Goal: Task Accomplishment & Management: Manage account settings

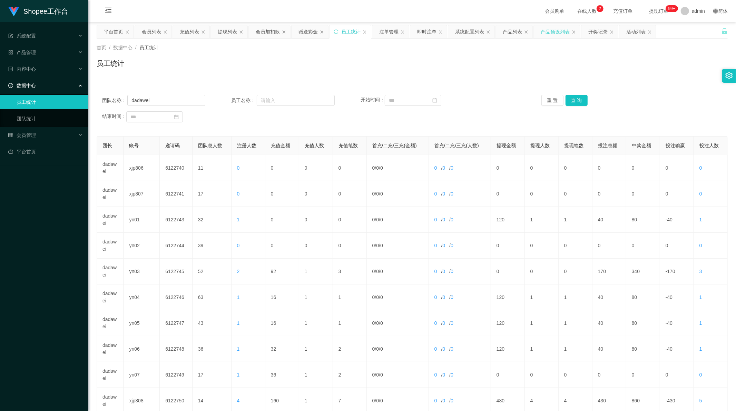
click at [556, 30] on div "产品预设列表" at bounding box center [555, 31] width 29 height 13
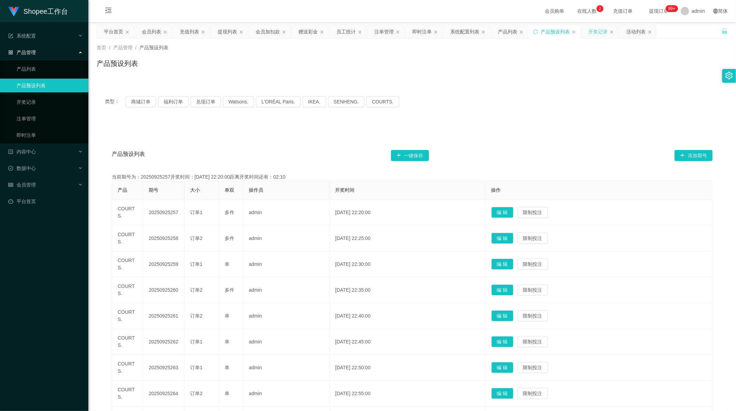
click at [594, 30] on div "开奖记录" at bounding box center [597, 31] width 19 height 13
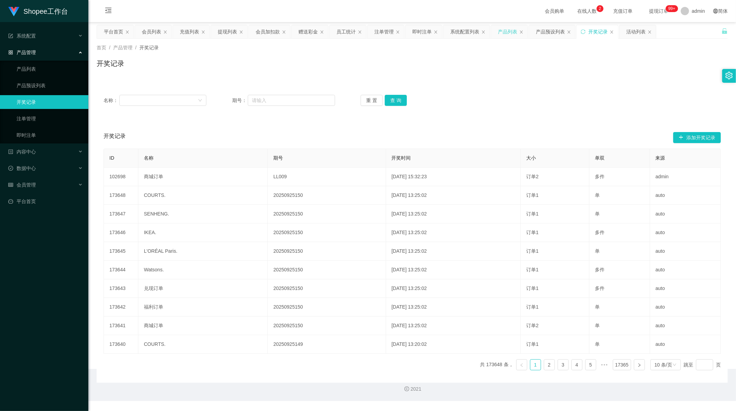
click at [508, 27] on div "产品列表" at bounding box center [507, 31] width 19 height 13
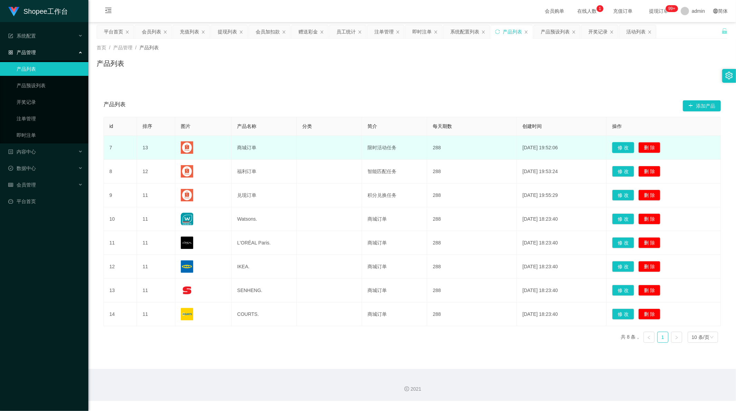
click at [621, 149] on button "修 改" at bounding box center [623, 147] width 22 height 11
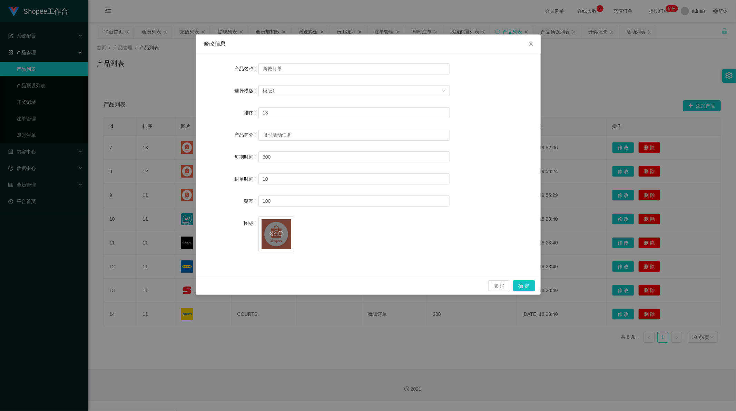
click at [274, 238] on div "image.png" at bounding box center [276, 234] width 30 height 30
click at [351, 238] on span "image.png" at bounding box center [353, 235] width 191 height 39
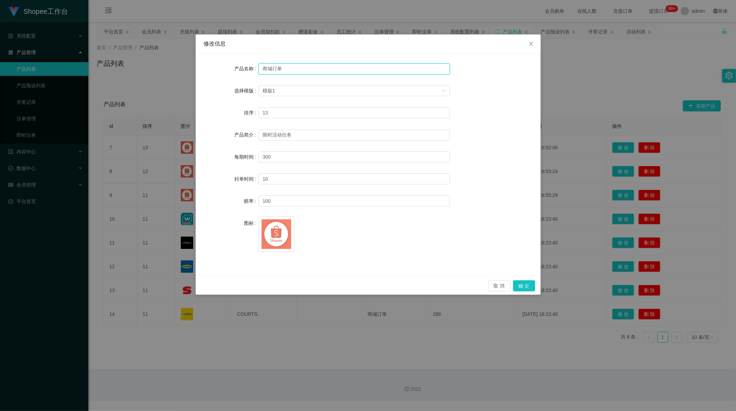
click at [287, 66] on input "商城订单" at bounding box center [353, 68] width 191 height 11
click at [351, 255] on span "image.png" at bounding box center [353, 235] width 191 height 39
click at [268, 68] on input "商城订单" at bounding box center [353, 68] width 191 height 11
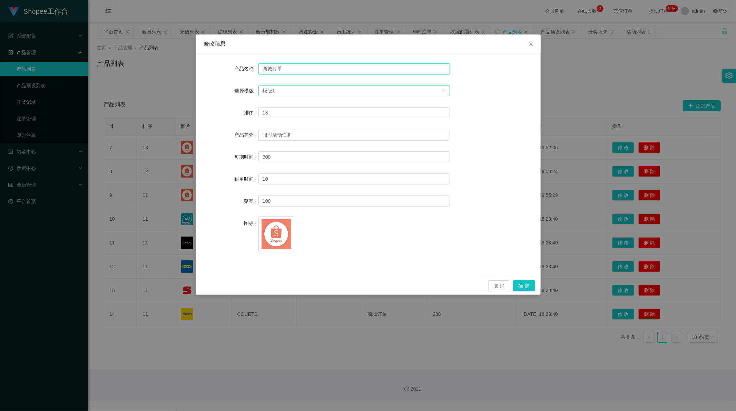
paste input "红果短剧"
click at [315, 261] on div "产品名称 红果短剧 选择模版 模版1 排序 13 产品简介 限时活动任务 每期时间 300 封单时间 10 赔率 100 图标 image.png" at bounding box center [368, 164] width 345 height 223
click at [345, 244] on span "image.png" at bounding box center [353, 235] width 191 height 39
click at [273, 241] on div "image.png" at bounding box center [276, 234] width 30 height 30
click at [272, 234] on icon "图标: eye-o" at bounding box center [272, 234] width 6 height 6
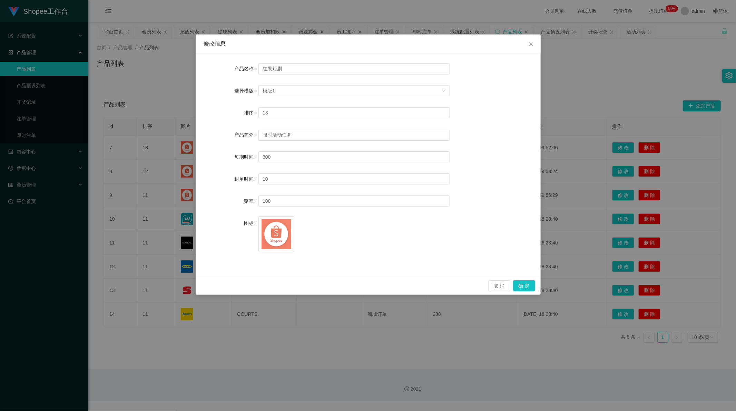
click at [333, 254] on span "image.png" at bounding box center [353, 235] width 191 height 39
click at [280, 233] on icon "图标: delete" at bounding box center [281, 234] width 6 height 6
click at [276, 230] on icon "图标: plus" at bounding box center [277, 230] width 4 height 0
click at [525, 286] on button "确 定" at bounding box center [524, 285] width 22 height 11
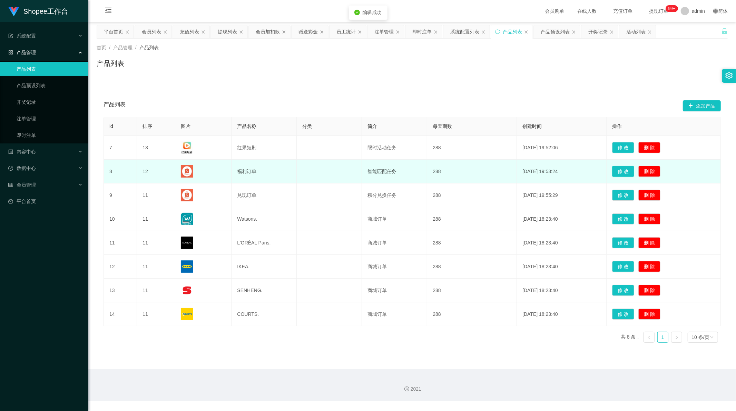
click at [620, 172] on button "修 改" at bounding box center [623, 171] width 22 height 11
type input "福利订单"
type input "12"
type input "智能匹配任务"
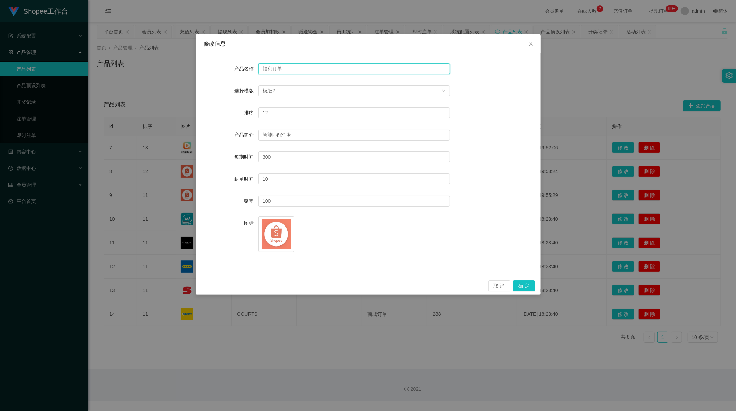
drag, startPoint x: 284, startPoint y: 70, endPoint x: 279, endPoint y: 95, distance: 25.6
click at [197, 69] on div "产品名称 福利订单 选择模版 模版2 排序 12 产品简介 智能匹配任务 每期时间 300 封单时间 10 赔率 100 图标 image.png" at bounding box center [368, 164] width 345 height 223
paste input "TikTok"
type input "TikTok"
drag, startPoint x: 261, startPoint y: 68, endPoint x: 236, endPoint y: 68, distance: 25.5
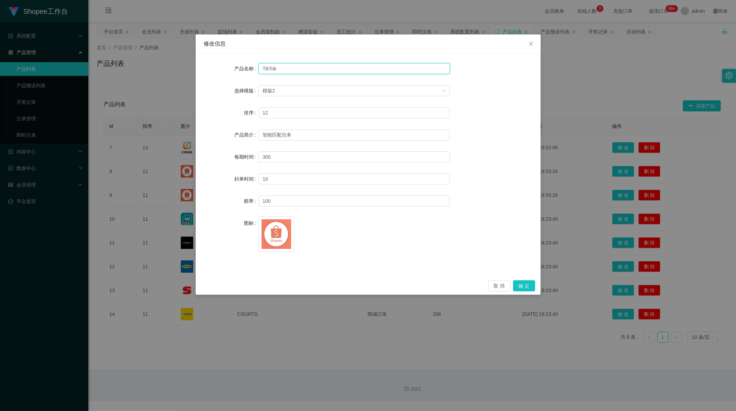
click at [236, 68] on div "产品名称 TikTok" at bounding box center [368, 69] width 328 height 14
drag, startPoint x: 275, startPoint y: 68, endPoint x: 282, endPoint y: 160, distance: 92.4
click at [286, 69] on input "TikTok" at bounding box center [353, 68] width 191 height 11
click at [280, 232] on icon "图标: delete" at bounding box center [281, 234] width 6 height 6
click at [280, 232] on div "上传" at bounding box center [276, 234] width 30 height 14
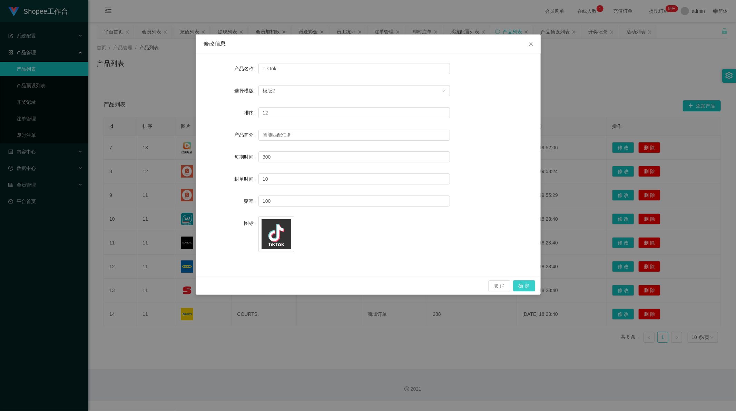
click at [524, 286] on button "确 定" at bounding box center [524, 285] width 22 height 11
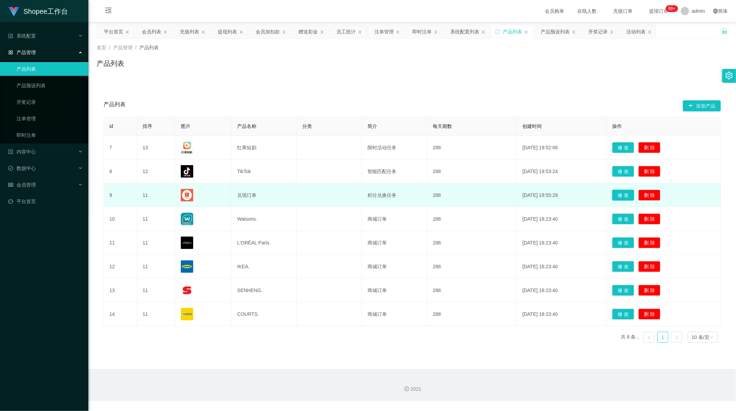
click at [621, 196] on button "修 改" at bounding box center [623, 195] width 22 height 11
type input "兑现订单"
type input "11"
type input "积分兑换任务"
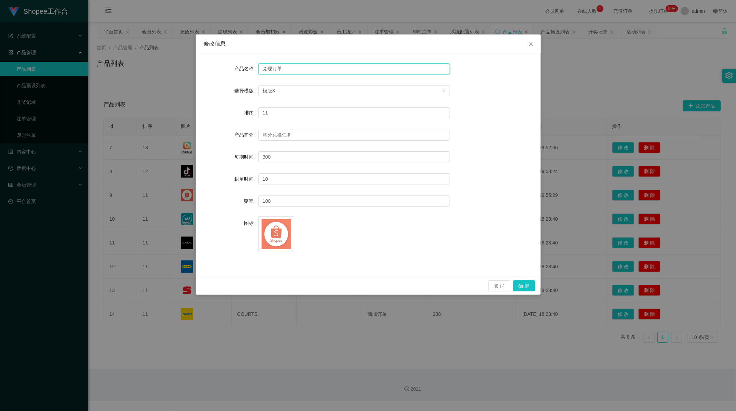
click at [273, 66] on input "兑现订单" at bounding box center [353, 68] width 191 height 11
paste input "NETFLIX"
type input "NETFLIX"
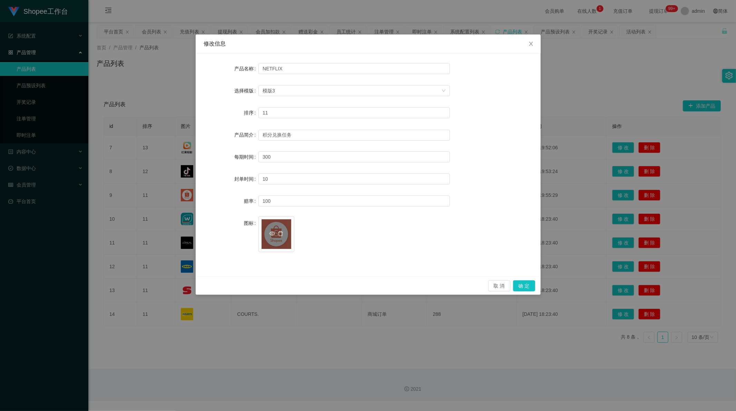
click at [271, 236] on icon "图标: eye-o" at bounding box center [272, 234] width 6 height 4
click at [279, 232] on icon "图标: delete" at bounding box center [280, 233] width 5 height 5
click at [275, 233] on div "上传" at bounding box center [276, 234] width 30 height 14
click at [525, 287] on button "确 定" at bounding box center [524, 285] width 22 height 11
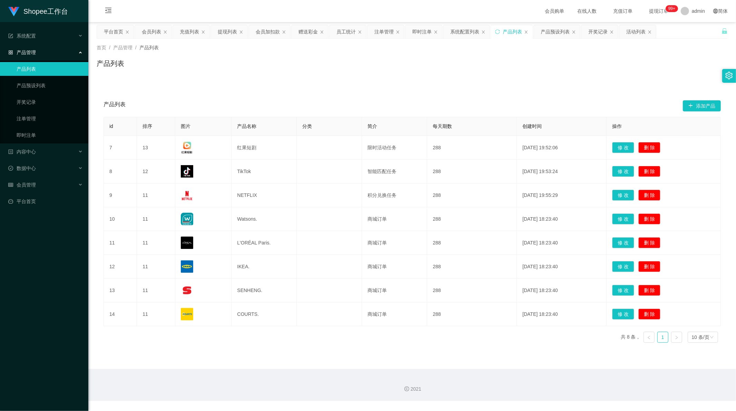
click at [230, 95] on div "产品列表 添加产品" at bounding box center [411, 106] width 617 height 22
click at [459, 28] on div "系统配置列表" at bounding box center [464, 31] width 29 height 13
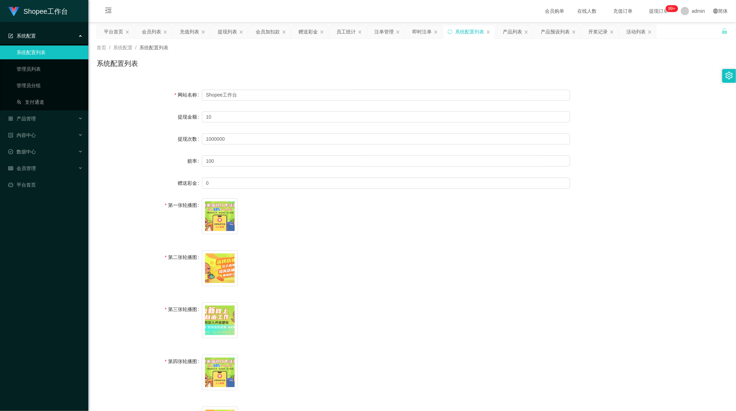
click at [115, 116] on div "提现金额" at bounding box center [149, 117] width 105 height 14
click at [221, 94] on input "Shopee工作台" at bounding box center [386, 95] width 368 height 11
paste input "紅果短劇工作臺"
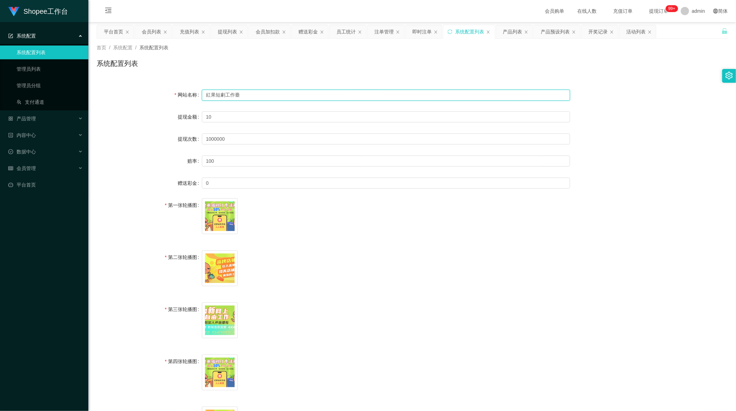
type input "紅果短劇工作臺"
click at [298, 257] on span "image.png" at bounding box center [386, 269] width 368 height 39
click at [216, 213] on icon "图标: eye-o" at bounding box center [216, 216] width 6 height 6
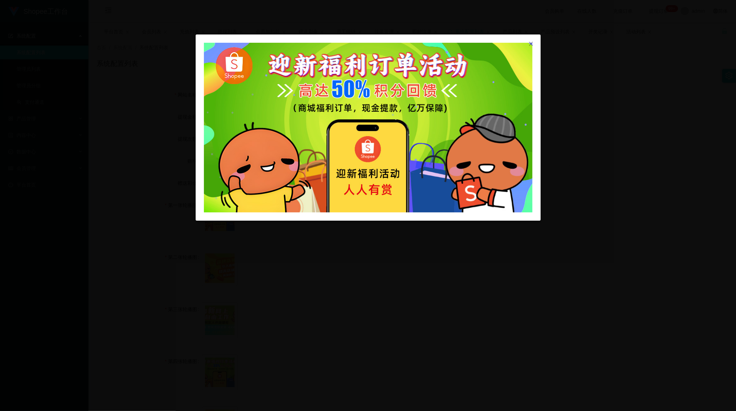
click at [240, 256] on div at bounding box center [368, 205] width 736 height 411
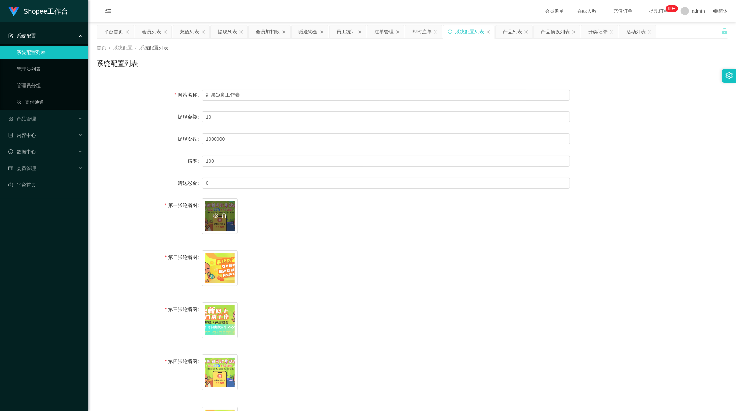
click at [223, 215] on icon "图标: delete" at bounding box center [223, 215] width 5 height 5
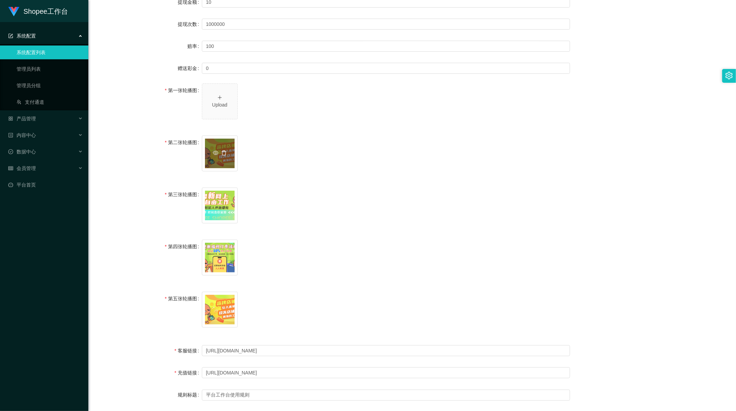
click at [224, 152] on icon "图标: delete" at bounding box center [224, 153] width 6 height 6
click at [223, 204] on icon "图标: delete" at bounding box center [223, 204] width 5 height 5
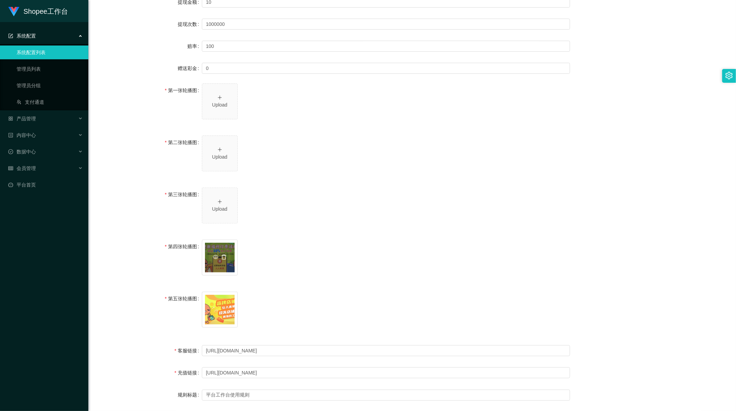
click at [222, 256] on icon "图标: delete" at bounding box center [224, 258] width 6 height 6
click at [225, 309] on icon "图标: delete" at bounding box center [223, 309] width 5 height 5
click at [213, 104] on div "Upload" at bounding box center [220, 104] width 30 height 7
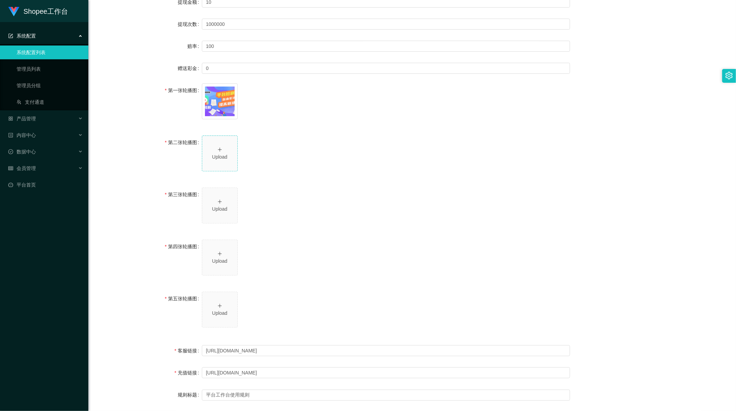
click at [217, 146] on div "Upload" at bounding box center [220, 153] width 30 height 14
click at [219, 194] on span "Upload" at bounding box center [219, 205] width 35 height 35
click at [217, 256] on div "Upload" at bounding box center [220, 257] width 30 height 14
click at [219, 304] on icon "图标: plus" at bounding box center [219, 306] width 5 height 5
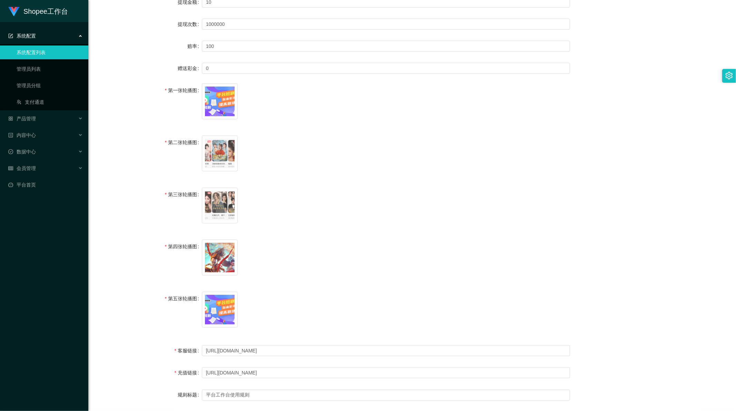
click at [364, 250] on span "image.png" at bounding box center [386, 259] width 368 height 39
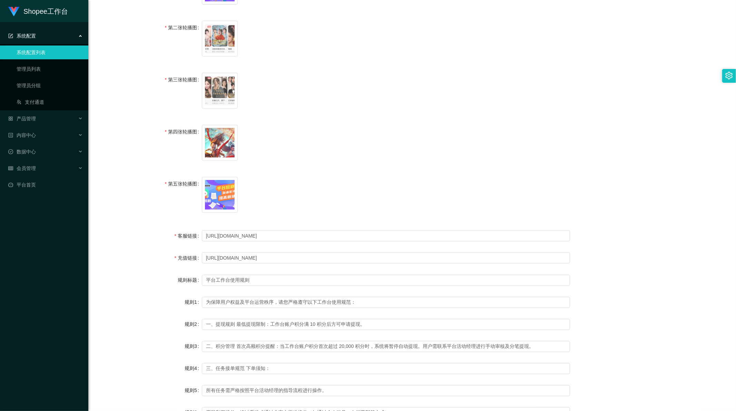
scroll to position [387, 0]
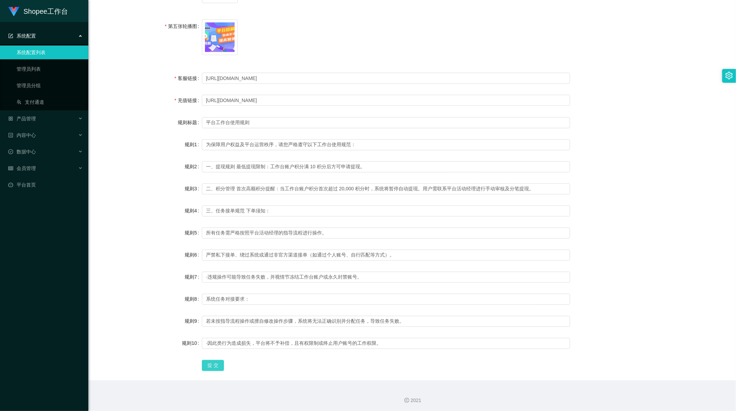
click at [215, 363] on button "提 交" at bounding box center [213, 365] width 22 height 11
drag, startPoint x: 136, startPoint y: 161, endPoint x: 143, endPoint y: 157, distance: 8.3
click at [136, 160] on div "规则2" at bounding box center [149, 167] width 105 height 14
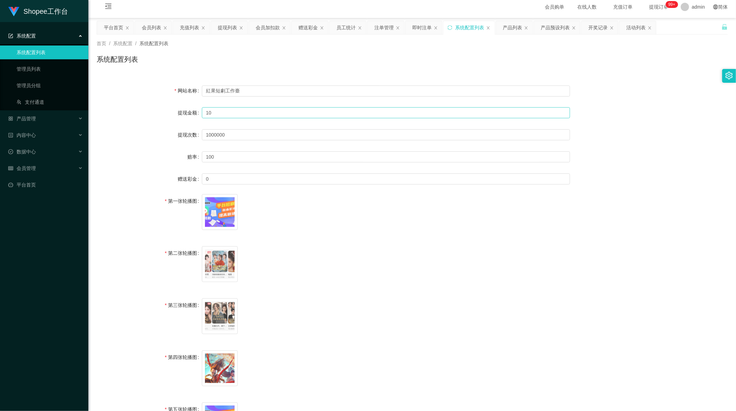
scroll to position [0, 0]
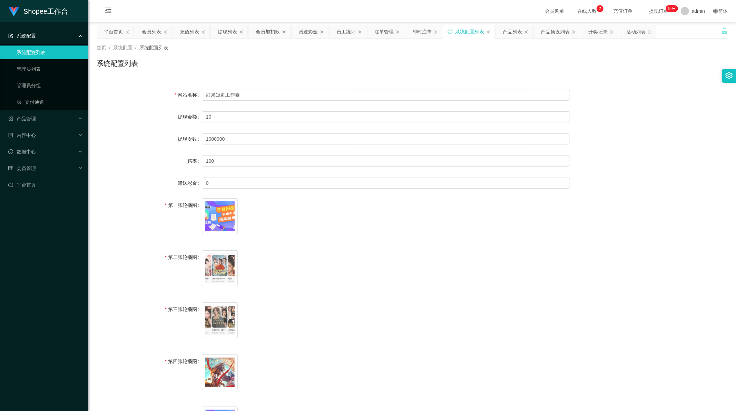
click at [147, 144] on div "提现次数" at bounding box center [149, 139] width 105 height 14
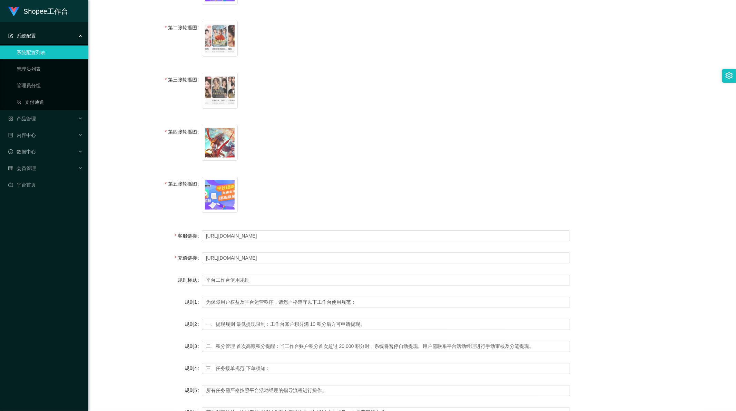
scroll to position [387, 0]
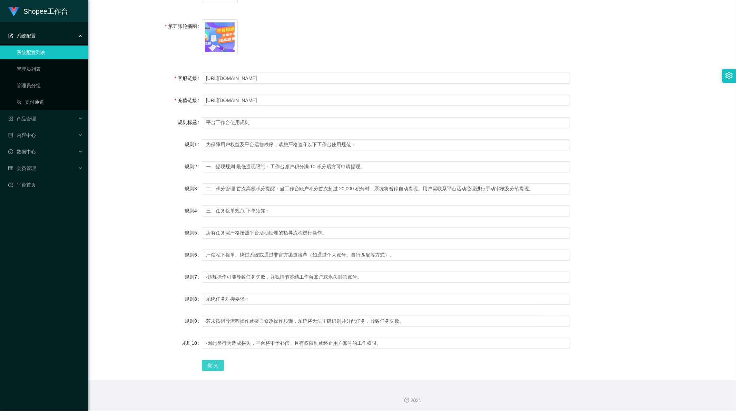
click at [215, 368] on button "提 交" at bounding box center [213, 365] width 22 height 11
click at [166, 85] on form "网站名称 紅果短劇工作臺 提现金额 10 提现次数 1000000 赔率 100 赠送彩金 0 第一张轮播图 image.png 第二张轮播图 image.p…" at bounding box center [412, 37] width 631 height 672
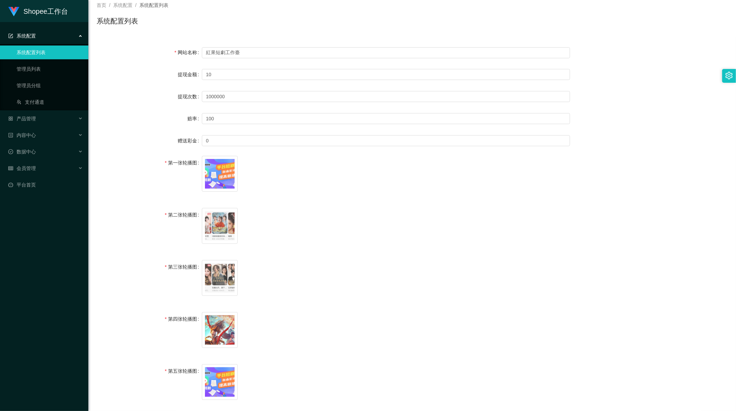
scroll to position [0, 0]
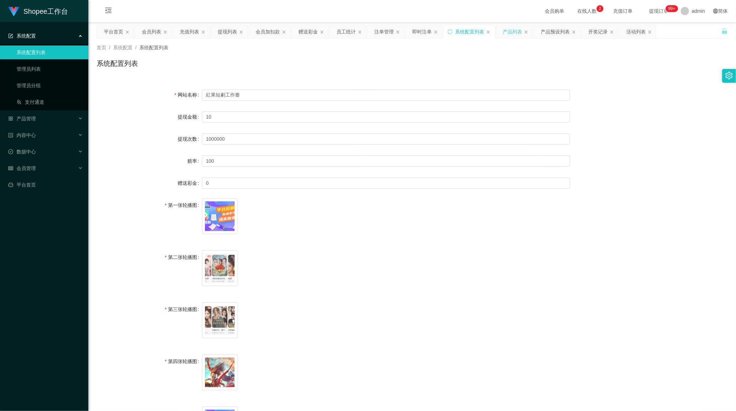
click at [516, 29] on div "产品列表" at bounding box center [512, 31] width 19 height 13
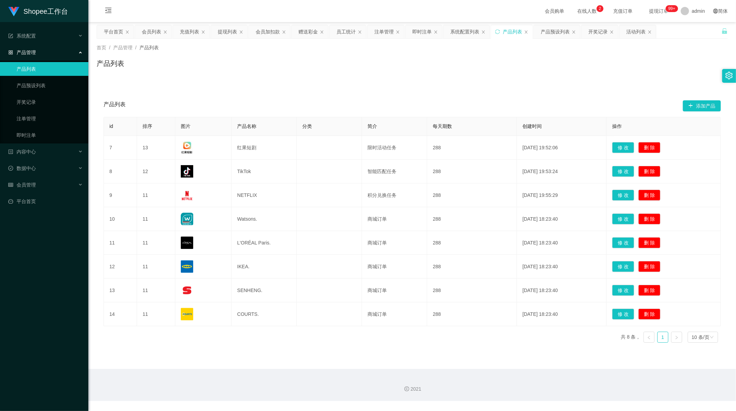
click at [208, 358] on main "关闭左侧 关闭右侧 关闭其它 刷新页面 平台首页 会员列表 充值列表 提现列表 会员加扣款 赠送彩金 员工统计 注单管理 即时注单 系统配置列表 产品列表 产…" at bounding box center [411, 195] width 647 height 347
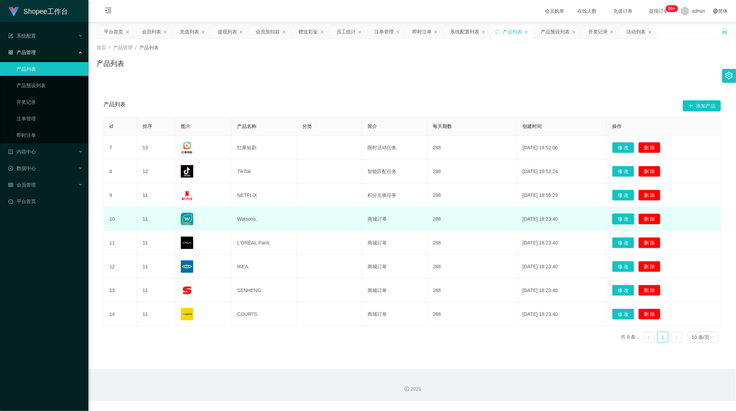
click at [620, 218] on button "修 改" at bounding box center [623, 219] width 22 height 11
type input "Watsons."
type input "商城订单"
type input "50"
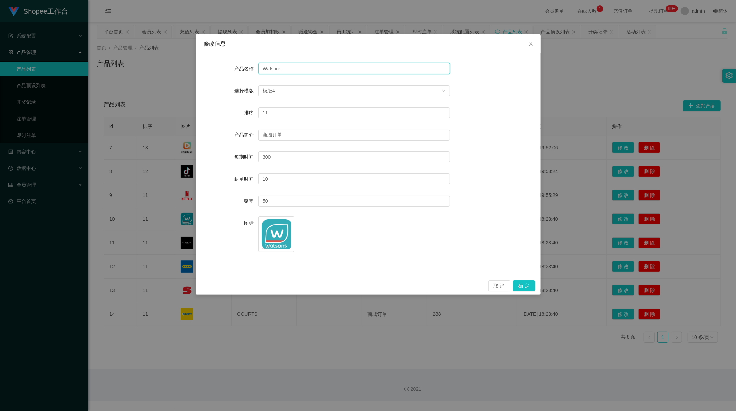
click at [275, 68] on input "Watsons." at bounding box center [353, 68] width 191 height 11
click at [281, 233] on icon "图标: delete" at bounding box center [281, 234] width 6 height 6
click at [275, 231] on icon "图标: plus" at bounding box center [276, 230] width 5 height 5
click at [276, 68] on input "Watsons." at bounding box center [353, 68] width 191 height 11
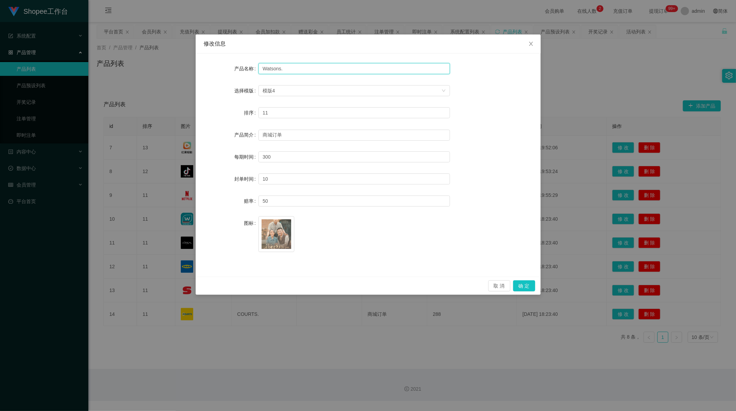
click at [276, 68] on input "Watsons." at bounding box center [353, 68] width 191 height 11
click at [532, 45] on icon "图标: close" at bounding box center [531, 44] width 4 height 4
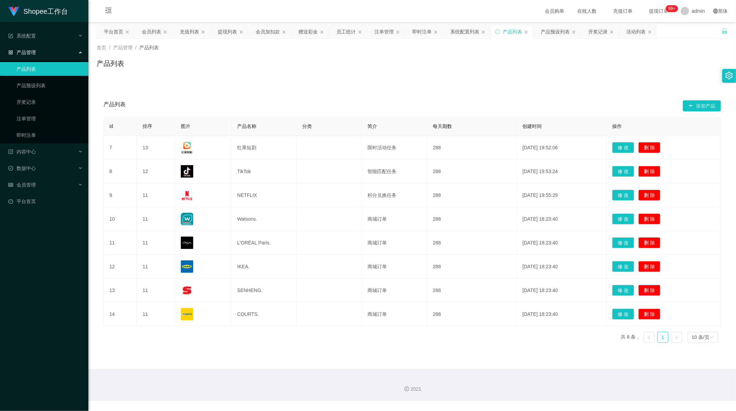
click at [250, 346] on div "id 排序 图片 产品名称 分类 简介 每天期数 创建时间 操作 7 13 红果短剧 限时活动任务 288 [DATE] 19:52:06 修 改 删 除 8…" at bounding box center [411, 232] width 617 height 231
click at [277, 86] on div "产品列表 添加产品 id 排序 图片 产品名称 分类 简介 每天期数 创建时间 操作 7 13 红果短剧 限时活动任务 288 [DATE] 19:52:06…" at bounding box center [412, 214] width 631 height 269
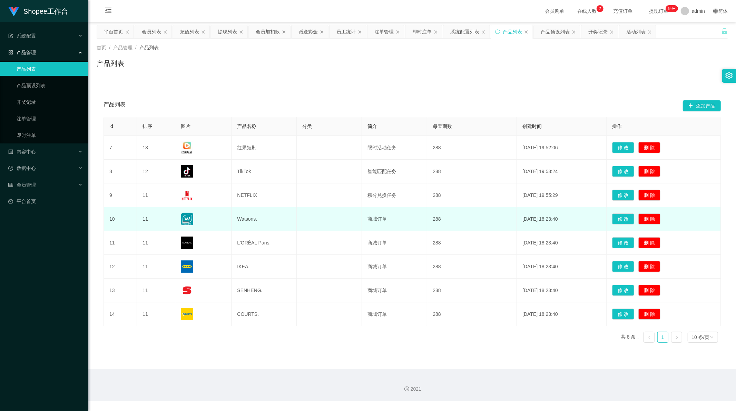
click at [245, 223] on td "Watsons." at bounding box center [263, 219] width 65 height 24
click at [246, 219] on td "Watsons." at bounding box center [263, 219] width 65 height 24
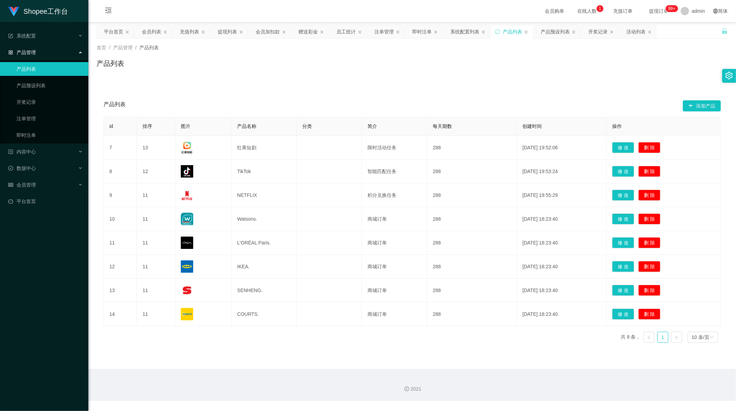
click at [275, 344] on div "id 排序 图片 产品名称 分类 简介 每天期数 创建时间 操作 7 13 红果短剧 限时活动任务 288 [DATE] 19:52:06 修 改 删 除 8…" at bounding box center [411, 232] width 617 height 231
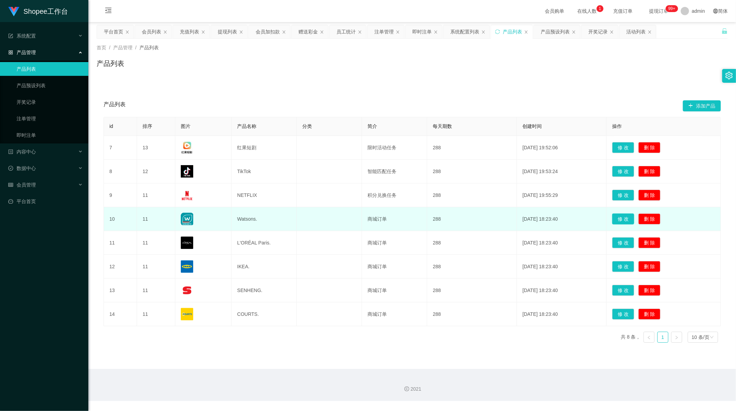
click at [622, 217] on button "修 改" at bounding box center [623, 219] width 22 height 11
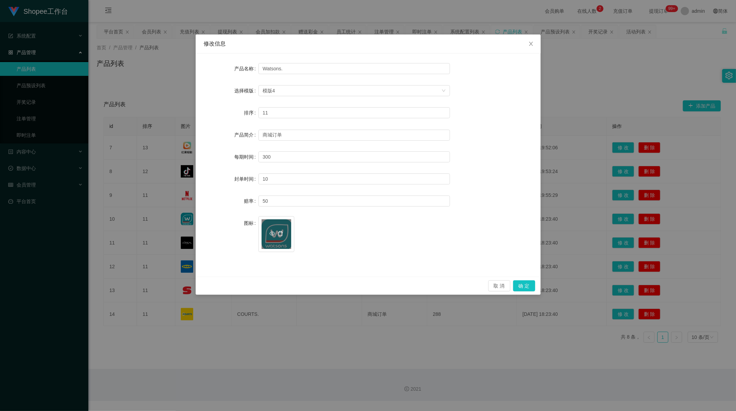
click at [279, 235] on icon "图标: delete" at bounding box center [281, 234] width 6 height 6
click at [278, 233] on div "上传" at bounding box center [276, 234] width 30 height 14
click at [495, 107] on div "排序 11" at bounding box center [368, 113] width 328 height 14
click at [260, 66] on input "Watsons." at bounding box center [353, 68] width 191 height 11
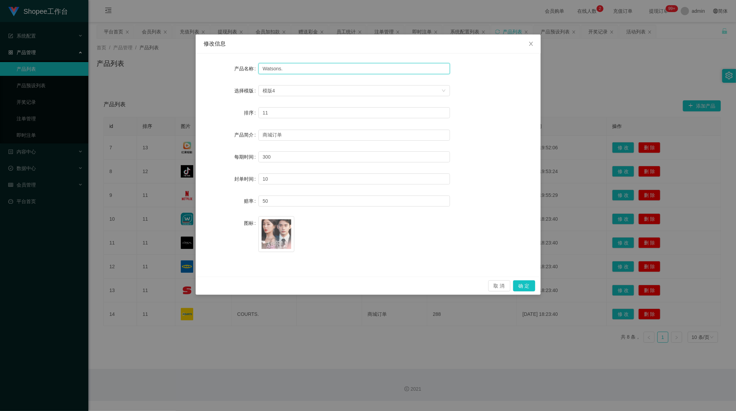
click at [260, 66] on input "Watsons." at bounding box center [353, 68] width 191 height 11
click at [266, 68] on input "Watsons." at bounding box center [353, 68] width 191 height 11
click at [526, 285] on button "确 定" at bounding box center [524, 285] width 22 height 11
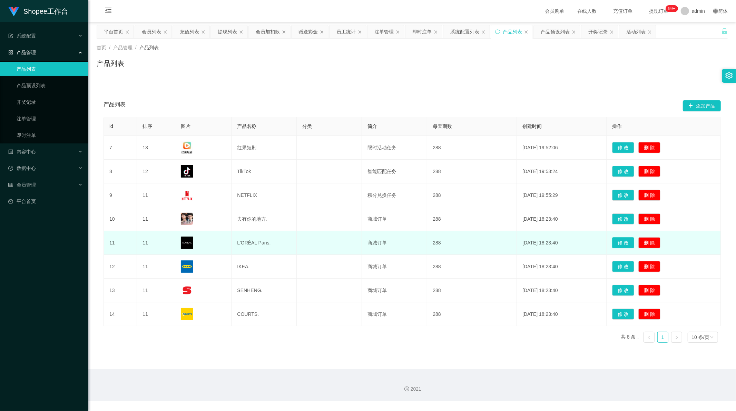
click at [620, 244] on button "修 改" at bounding box center [623, 242] width 22 height 11
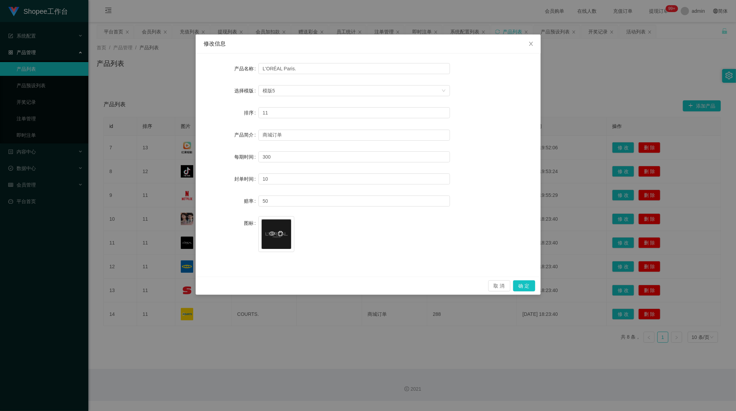
click at [281, 235] on icon "图标: delete" at bounding box center [281, 234] width 6 height 6
click at [277, 232] on icon "图标: plus" at bounding box center [276, 230] width 5 height 5
click at [471, 249] on div "图标 image.png" at bounding box center [368, 238] width 328 height 44
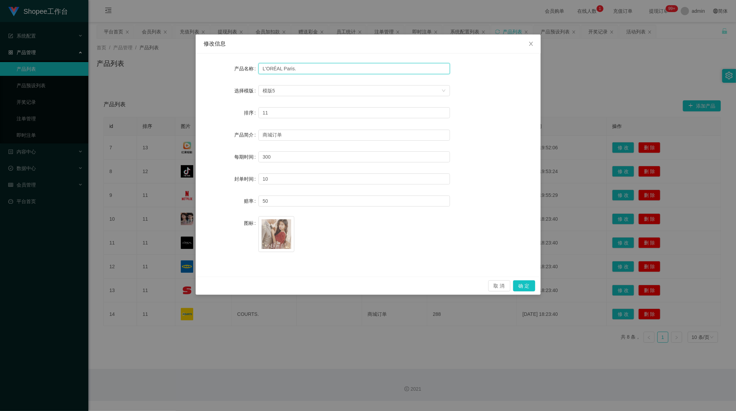
click at [278, 71] on input "L'ORÉAL Paris." at bounding box center [353, 68] width 191 height 11
drag, startPoint x: 291, startPoint y: 68, endPoint x: 237, endPoint y: 68, distance: 54.2
click at [237, 68] on div "产品名称 L'ORÉAL Paris." at bounding box center [368, 69] width 328 height 14
click at [524, 285] on button "确 定" at bounding box center [524, 285] width 22 height 11
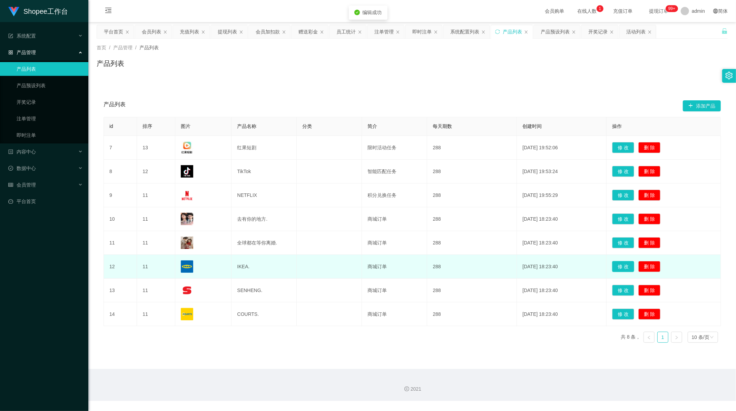
click at [622, 267] on button "修 改" at bounding box center [623, 266] width 22 height 11
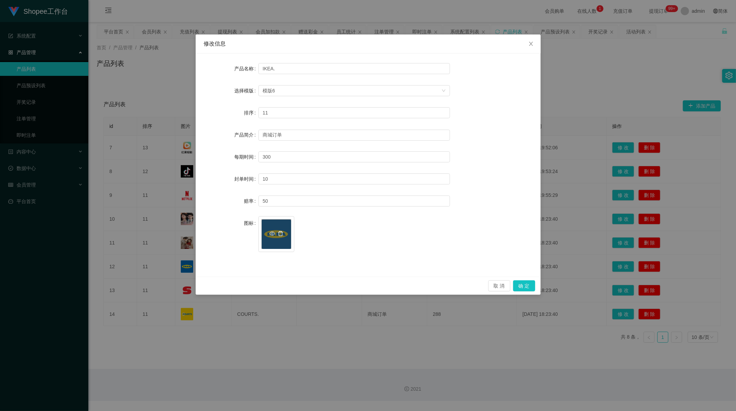
click at [283, 233] on icon "图标: delete" at bounding box center [281, 234] width 6 height 6
click at [274, 232] on icon "图标: plus" at bounding box center [276, 230] width 5 height 5
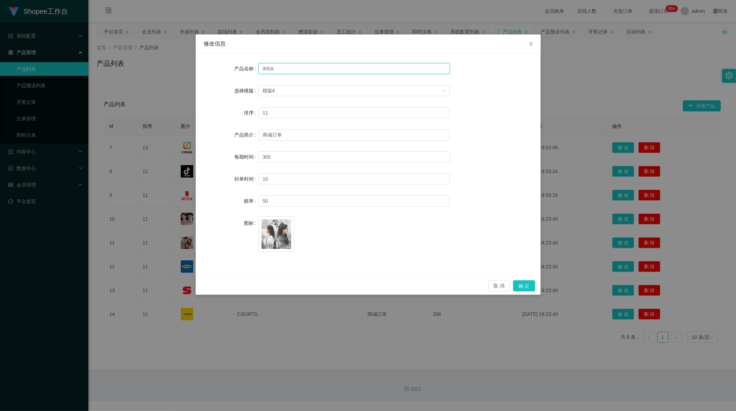
click at [279, 67] on input "IKEA." at bounding box center [353, 68] width 191 height 11
drag, startPoint x: 271, startPoint y: 68, endPoint x: 227, endPoint y: 68, distance: 44.2
click at [227, 68] on div "产品名称 IKEA." at bounding box center [368, 69] width 328 height 14
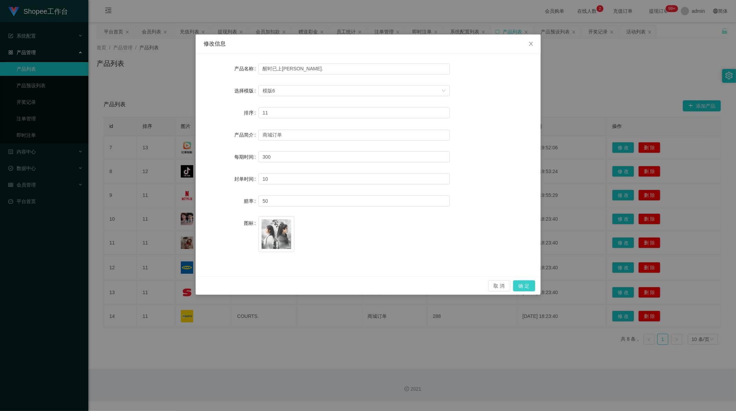
click at [526, 284] on button "确 定" at bounding box center [524, 285] width 22 height 11
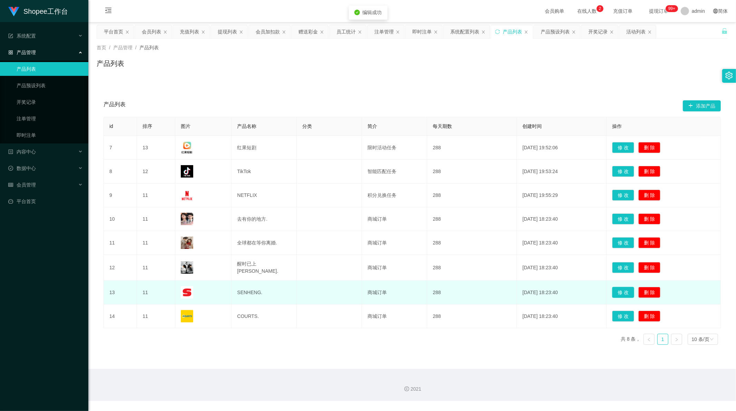
click at [618, 289] on button "修 改" at bounding box center [623, 292] width 22 height 11
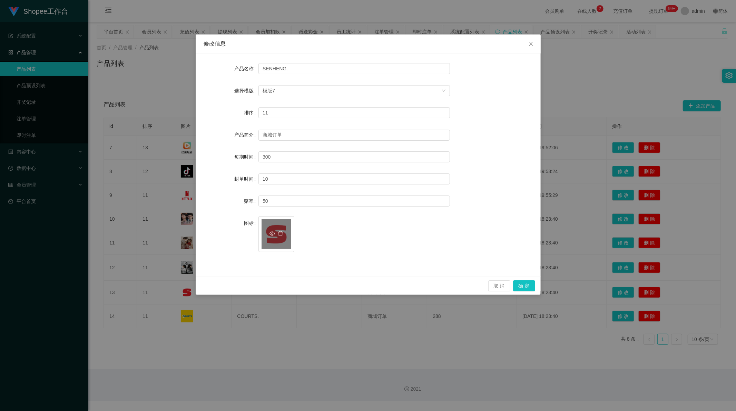
click at [284, 235] on span at bounding box center [276, 234] width 17 height 7
click at [282, 233] on icon "图标: delete" at bounding box center [280, 233] width 5 height 5
click at [274, 234] on div "上传" at bounding box center [276, 234] width 30 height 14
click at [468, 227] on div "图标 image.png" at bounding box center [368, 238] width 328 height 44
click at [269, 67] on input "SENHENG." at bounding box center [353, 68] width 191 height 11
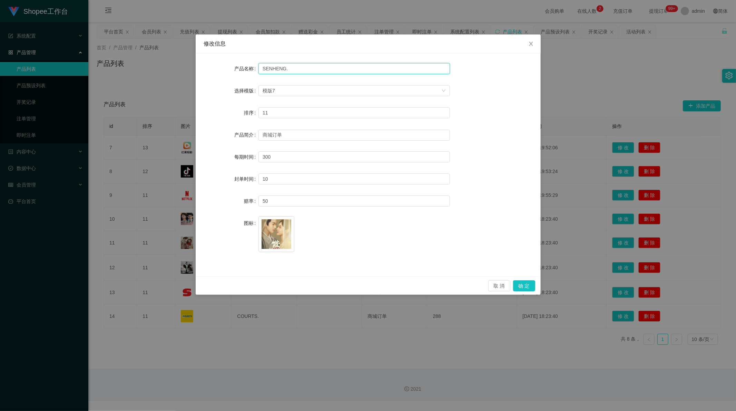
click at [269, 67] on input "SENHENG." at bounding box center [353, 68] width 191 height 11
click at [458, 245] on div "图标 image.png" at bounding box center [368, 238] width 328 height 44
click at [523, 287] on button "确 定" at bounding box center [524, 285] width 22 height 11
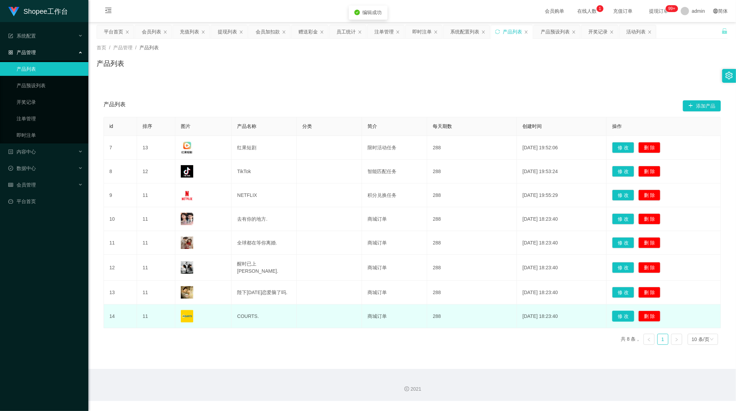
click at [625, 315] on button "修 改" at bounding box center [623, 316] width 22 height 11
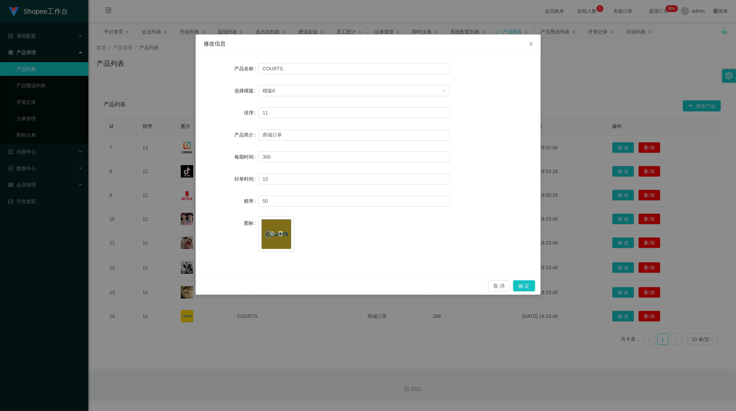
click at [281, 233] on icon "图标: delete" at bounding box center [281, 234] width 6 height 6
click at [274, 229] on icon "图标: plus" at bounding box center [276, 230] width 5 height 5
click at [481, 137] on div "产品简介 商城订单" at bounding box center [368, 135] width 328 height 14
click at [274, 67] on input "COURTS." at bounding box center [353, 68] width 191 height 11
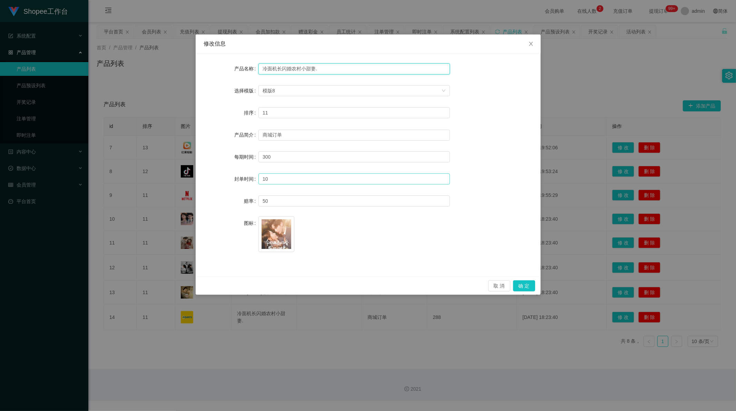
type input "冷面机长闪婚农村小甜妻."
click at [465, 260] on div "产品名称 冷面机长闪婚农村小甜妻. 选择模版 模版8 排序 11 产品简介 商城订单 每期时间 300 封单时间 10 赔率 50 图标 image.png" at bounding box center [368, 164] width 345 height 223
click at [525, 285] on button "确 定" at bounding box center [524, 285] width 22 height 11
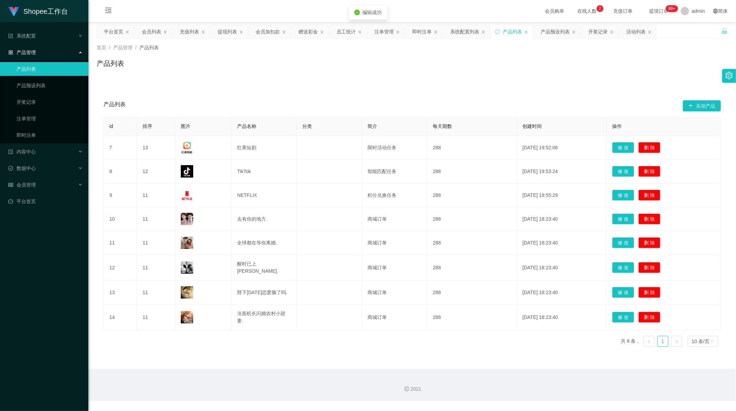
click at [224, 77] on div "首页 / 产品管理 / 产品列表 / 产品列表" at bounding box center [411, 59] width 647 height 41
click at [459, 32] on div "系统配置列表" at bounding box center [464, 31] width 29 height 13
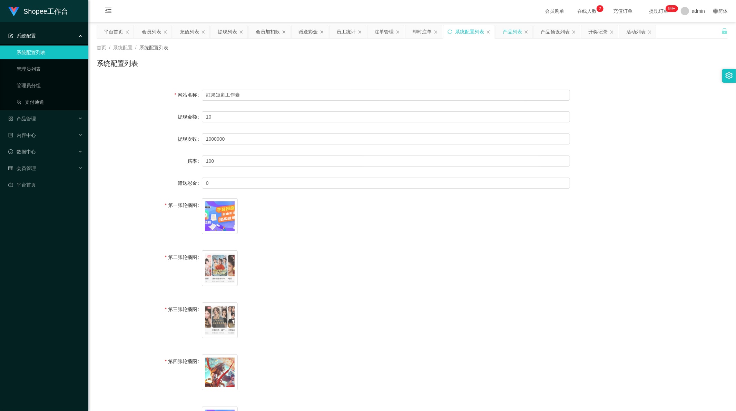
click at [509, 31] on div "产品列表" at bounding box center [512, 31] width 19 height 13
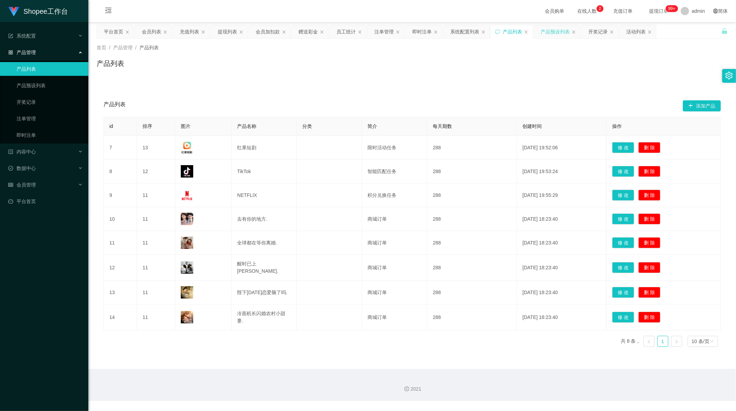
click at [551, 34] on div "产品预设列表" at bounding box center [555, 31] width 29 height 13
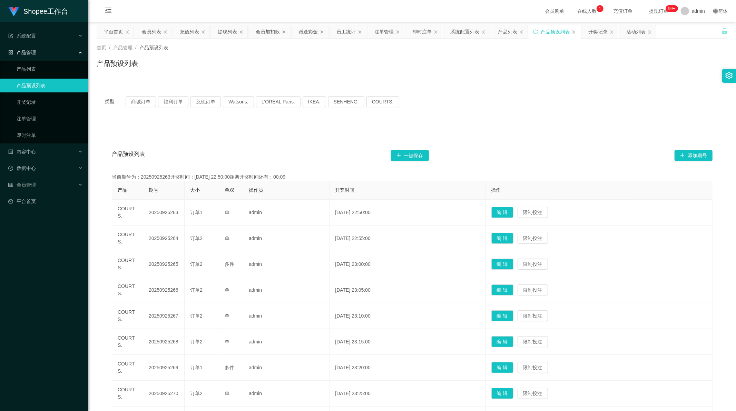
click at [499, 119] on div "类型： 商城订单 福利订单 兑现订单 Watsons. L'ORÉAL Paris. IKEA. [GEOGRAPHIC_DATA]. COURTS. 产品预…" at bounding box center [412, 292] width 631 height 408
click at [466, 115] on div "类型： 商城订单 福利订单 兑现订单 Watsons. L'ORÉAL Paris. IKEA. [GEOGRAPHIC_DATA]. COURTS." at bounding box center [412, 102] width 631 height 28
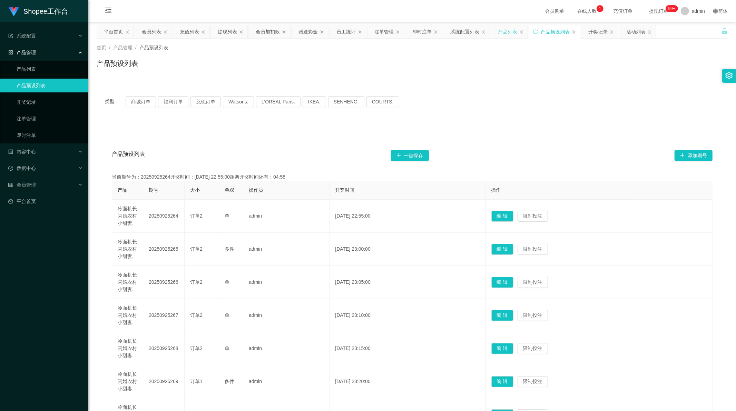
click at [505, 33] on div "产品列表" at bounding box center [507, 31] width 19 height 13
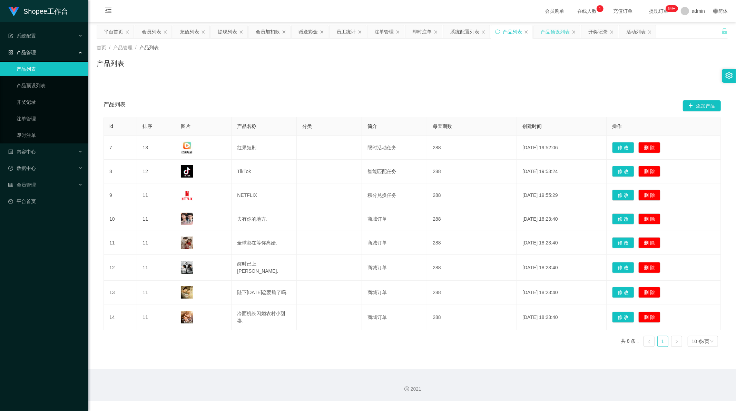
click at [543, 33] on div "产品预设列表" at bounding box center [555, 31] width 29 height 13
